Goal: Task Accomplishment & Management: Complete application form

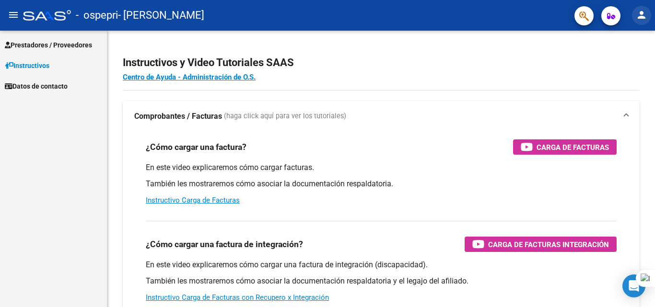
click at [634, 19] on button "person" at bounding box center [641, 15] width 19 height 19
click at [519, 49] on div at bounding box center [327, 153] width 655 height 307
click at [81, 48] on span "Prestadores / Proveedores" at bounding box center [48, 45] width 87 height 11
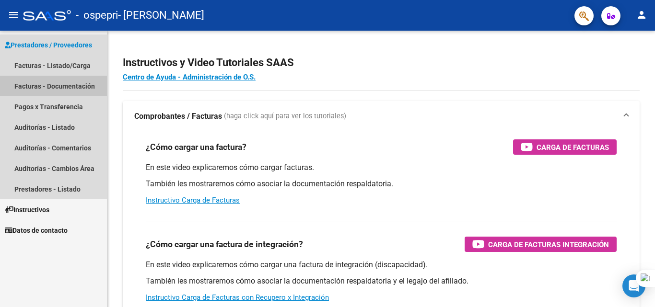
click at [49, 80] on link "Facturas - Documentación" at bounding box center [53, 86] width 107 height 21
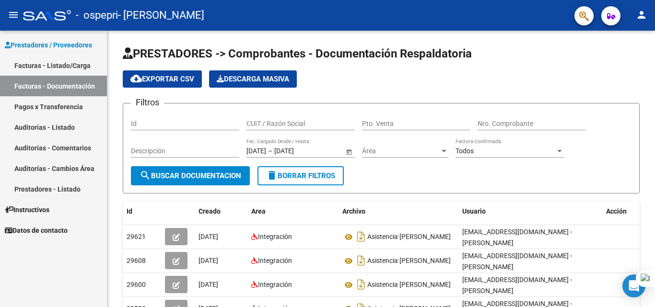
drag, startPoint x: 654, startPoint y: 57, endPoint x: 654, endPoint y: 67, distance: 10.1
click at [654, 67] on div at bounding box center [654, 153] width 0 height 307
drag, startPoint x: 654, startPoint y: 67, endPoint x: 654, endPoint y: 80, distance: 12.9
click at [654, 80] on div at bounding box center [654, 153] width 0 height 307
click at [654, 46] on html "menu - ospepri - PAREDES CHANDIA CAMILA VICTORIA person Prestadores / Proveedor…" at bounding box center [327, 153] width 655 height 307
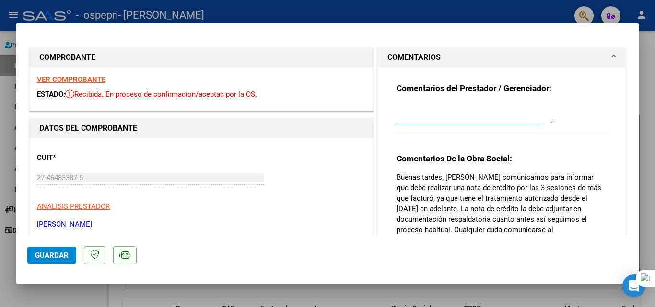
click at [438, 112] on textarea at bounding box center [475, 113] width 158 height 19
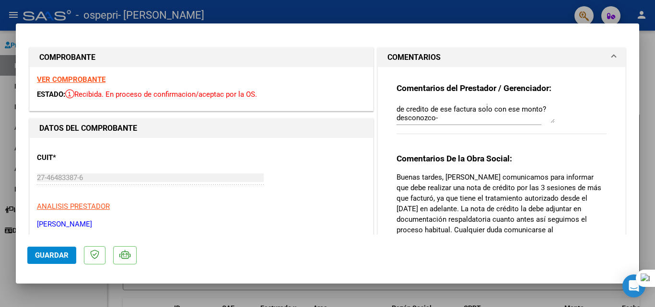
click at [0, 0] on sider-quick-compose-btn at bounding box center [0, 0] width 0 height 0
click at [450, 105] on textarea "Buen día, debo hacer una nota de crédito sólo por tres sesiones o debo presenta…" at bounding box center [475, 113] width 158 height 19
drag, startPoint x: 508, startPoint y: 74, endPoint x: 506, endPoint y: 108, distance: 34.1
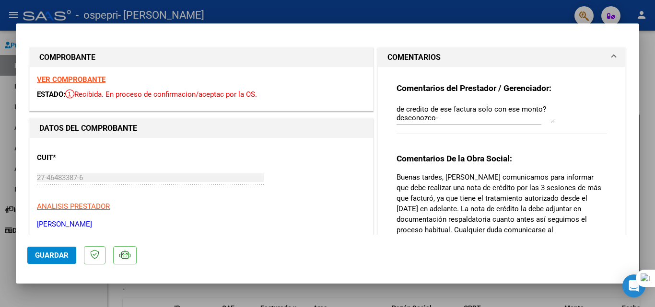
click at [508, 78] on div "Comentarios del Prestador / Gerenciador: Buen día, debo hacer una nota de crédi…" at bounding box center [501, 222] width 224 height 310
click at [505, 123] on textarea "Buen día, debo hacer una nota de crédito sólo por tres sesiones o debo presenta…" at bounding box center [475, 113] width 158 height 19
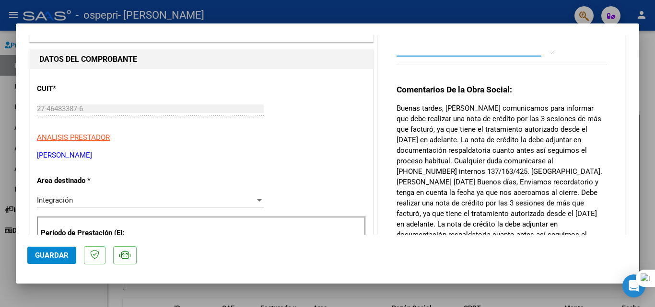
scroll to position [51, 0]
type textarea "Buen día, debo hacer una nota de crédito sólo por tres sesiones o debo presenta…"
click at [45, 265] on mat-dialog-actions "Guardar" at bounding box center [327, 254] width 600 height 38
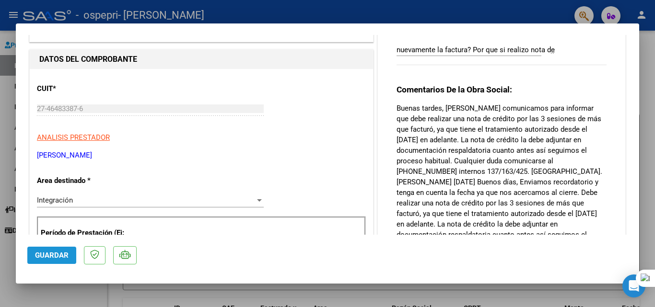
click at [59, 257] on span "Guardar" at bounding box center [52, 255] width 34 height 9
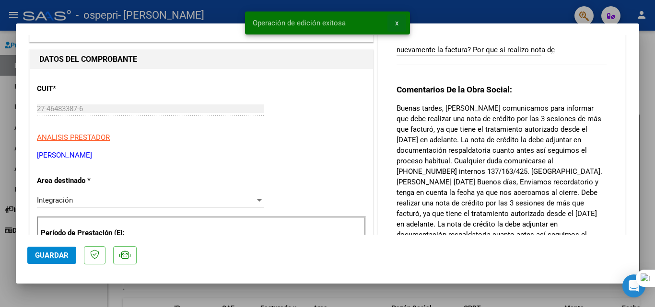
click at [399, 23] on button "x" at bounding box center [396, 22] width 19 height 17
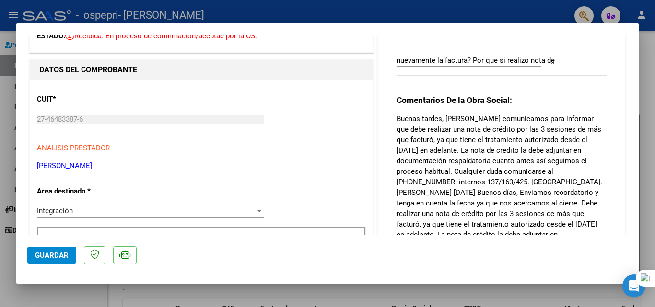
scroll to position [50, 0]
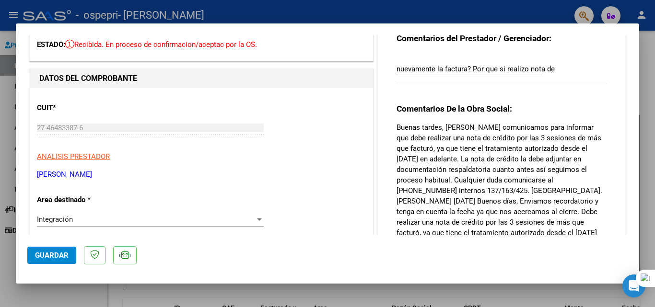
click at [648, 42] on div at bounding box center [327, 153] width 655 height 307
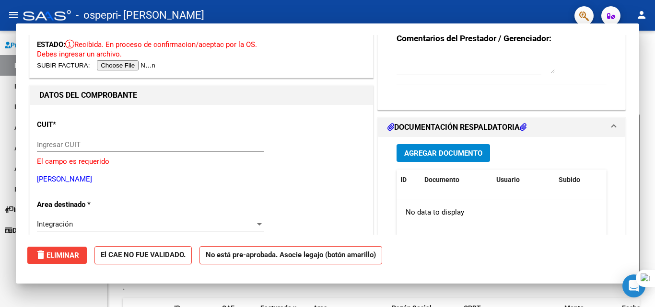
scroll to position [0, 0]
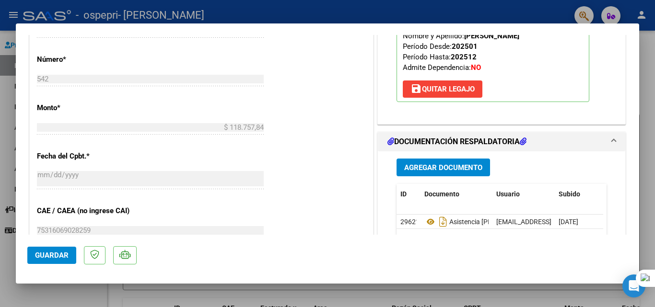
scroll to position [461, 0]
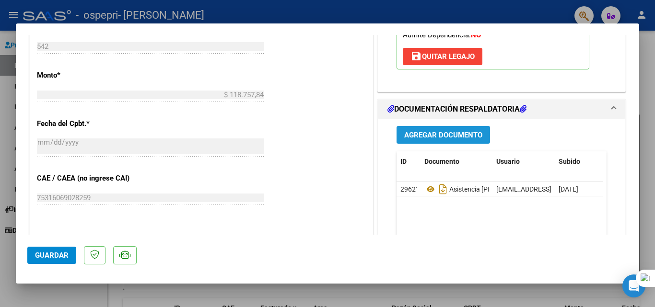
click at [432, 131] on span "Agregar Documento" at bounding box center [443, 135] width 78 height 9
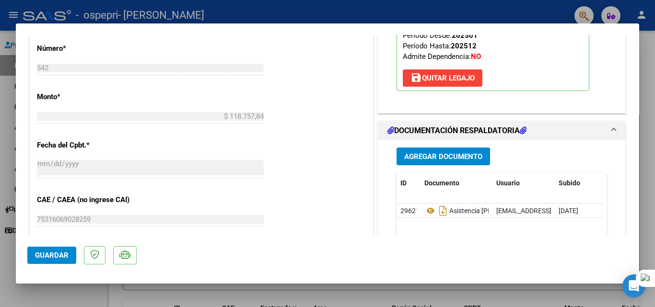
scroll to position [456, 0]
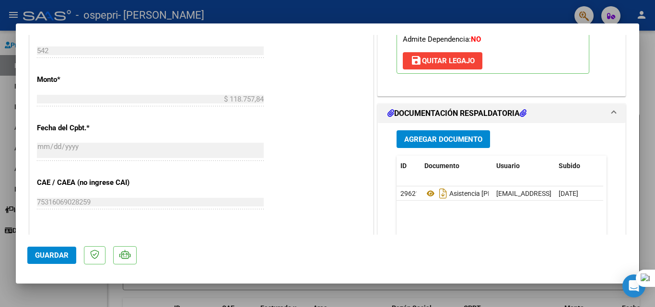
drag, startPoint x: 448, startPoint y: 116, endPoint x: 450, endPoint y: 131, distance: 15.5
click at [448, 123] on div "Agregar Documento ID Documento Usuario Subido Acción 29621 Asistencia Julio Amy…" at bounding box center [501, 218] width 224 height 191
click at [450, 135] on span "Agregar Documento" at bounding box center [443, 139] width 78 height 9
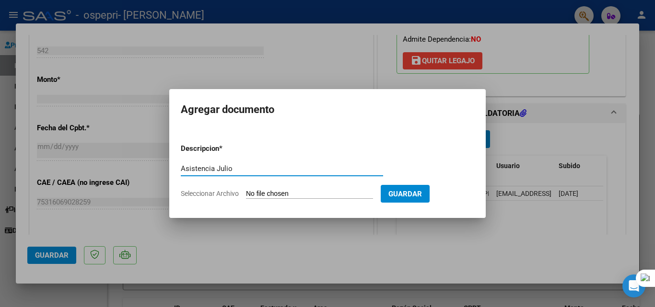
type input "Asistencia Julio"
click at [314, 192] on input "Seleccionar Archivo" at bounding box center [309, 194] width 127 height 9
type input "C:\fakepath\Amy julio.pdf"
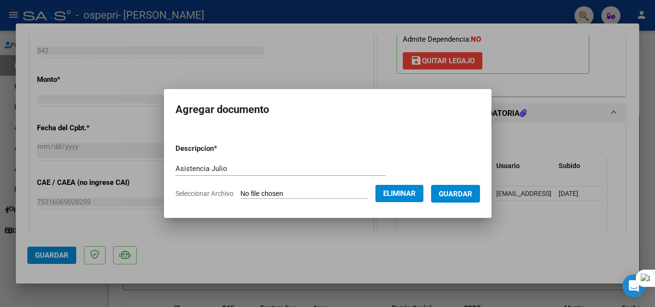
click at [472, 194] on span "Guardar" at bounding box center [456, 194] width 34 height 9
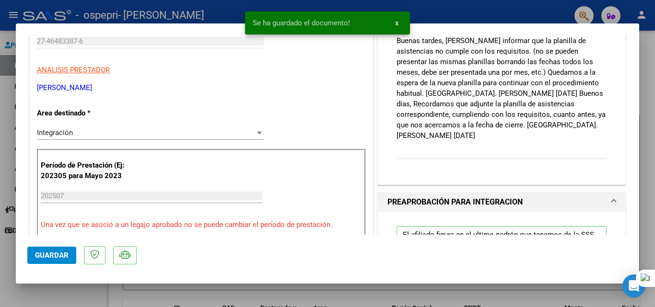
scroll to position [0, 0]
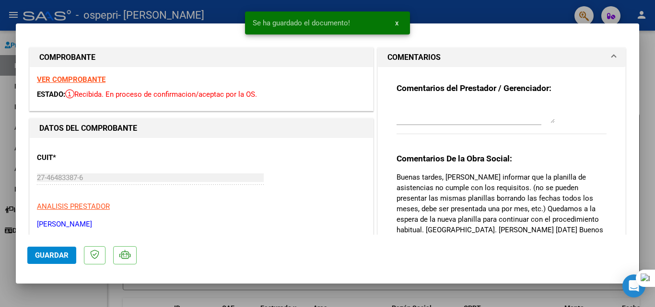
click at [430, 114] on textarea at bounding box center [475, 113] width 158 height 19
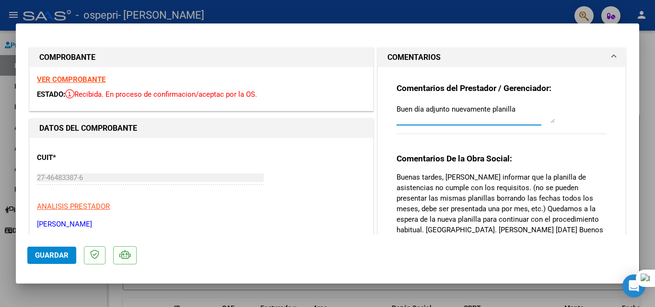
type textarea "Buen día adjunto nuevamente planilla"
click at [59, 260] on button "Guardar" at bounding box center [51, 255] width 49 height 17
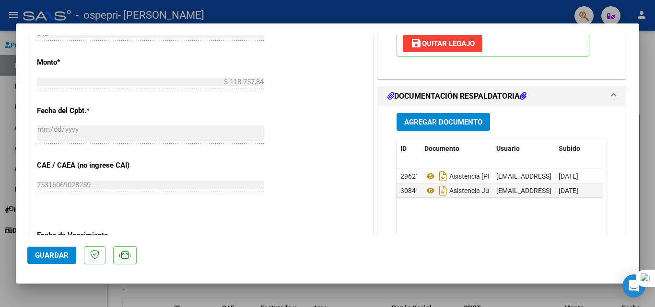
scroll to position [478, 0]
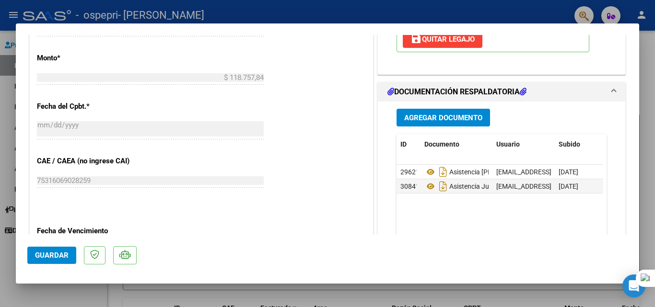
click at [62, 252] on span "Guardar" at bounding box center [52, 255] width 34 height 9
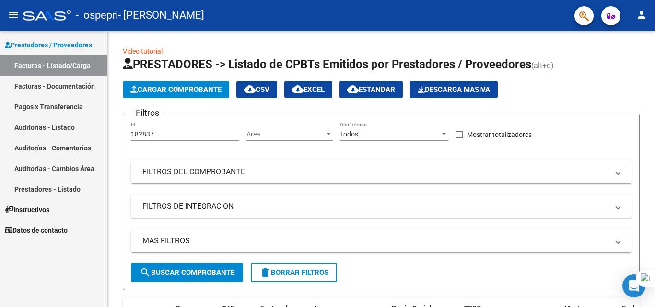
click at [69, 83] on link "Facturas - Documentación" at bounding box center [53, 86] width 107 height 21
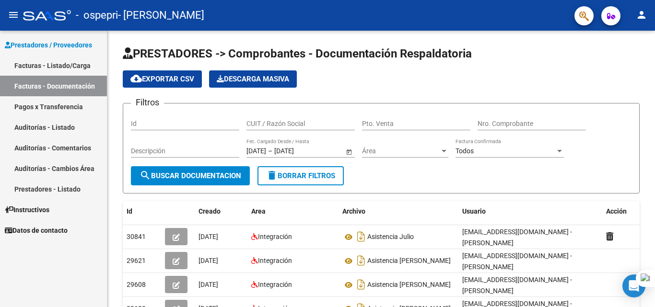
click at [60, 71] on link "Facturas - Listado/Carga" at bounding box center [53, 65] width 107 height 21
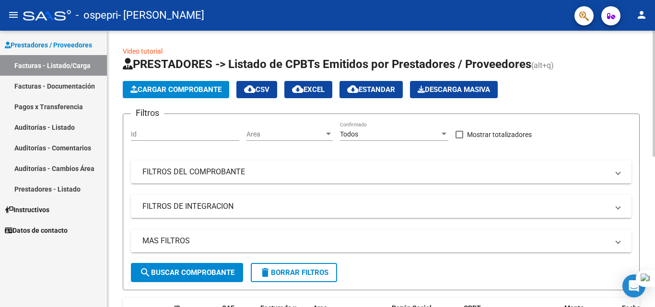
drag, startPoint x: 654, startPoint y: 66, endPoint x: 653, endPoint y: 117, distance: 51.3
click at [654, 118] on html "menu - ospepri - [PERSON_NAME] VICTORIA person Prestadores / Proveedores Factur…" at bounding box center [327, 153] width 655 height 307
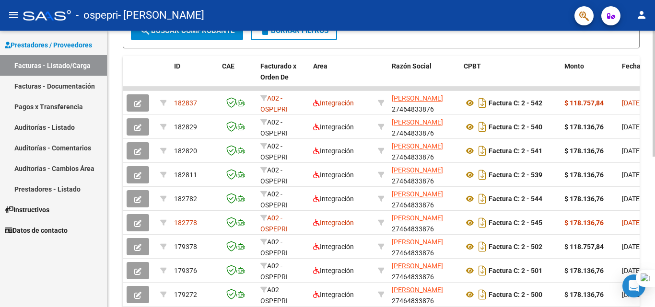
scroll to position [251, 0]
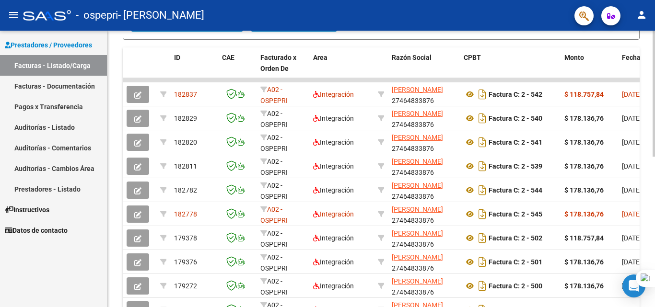
click at [643, 234] on div "Video tutorial PRESTADORES -> Listado de CPBTs Emitidos por Prestadores / Prove…" at bounding box center [382, 80] width 550 height 600
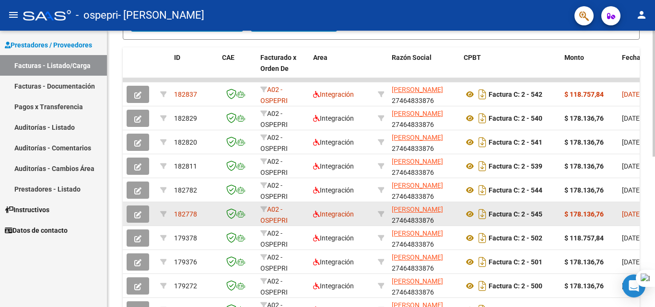
click at [266, 214] on div "A02 - OSPEPRI" at bounding box center [282, 214] width 45 height 20
click at [270, 214] on div "A02 - OSPEPRI" at bounding box center [282, 214] width 45 height 20
click at [179, 212] on span "182778" at bounding box center [185, 214] width 23 height 8
click at [330, 216] on span "Integración" at bounding box center [333, 214] width 41 height 8
click at [583, 211] on strong "$ 178.136,76" at bounding box center [583, 214] width 39 height 8
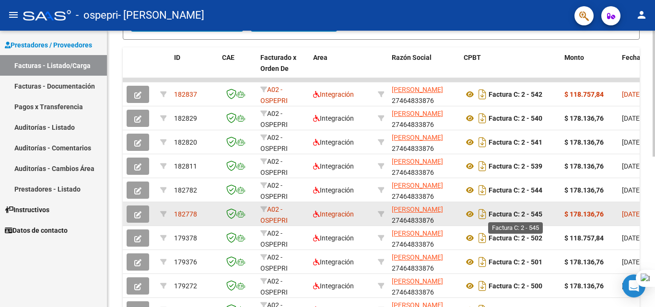
click at [511, 215] on strong "Factura C: 2 - 545" at bounding box center [515, 214] width 54 height 8
click at [466, 212] on icon at bounding box center [469, 214] width 12 height 12
click at [143, 213] on button "button" at bounding box center [138, 214] width 23 height 17
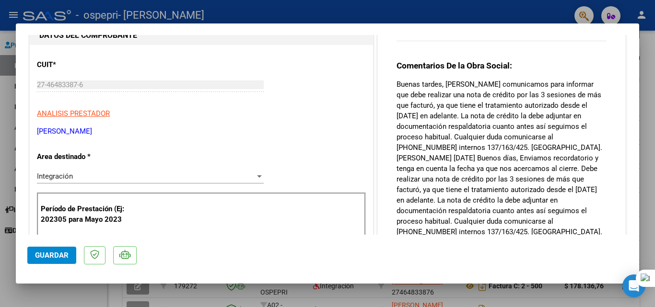
scroll to position [89, 0]
